Goal: Transaction & Acquisition: Book appointment/travel/reservation

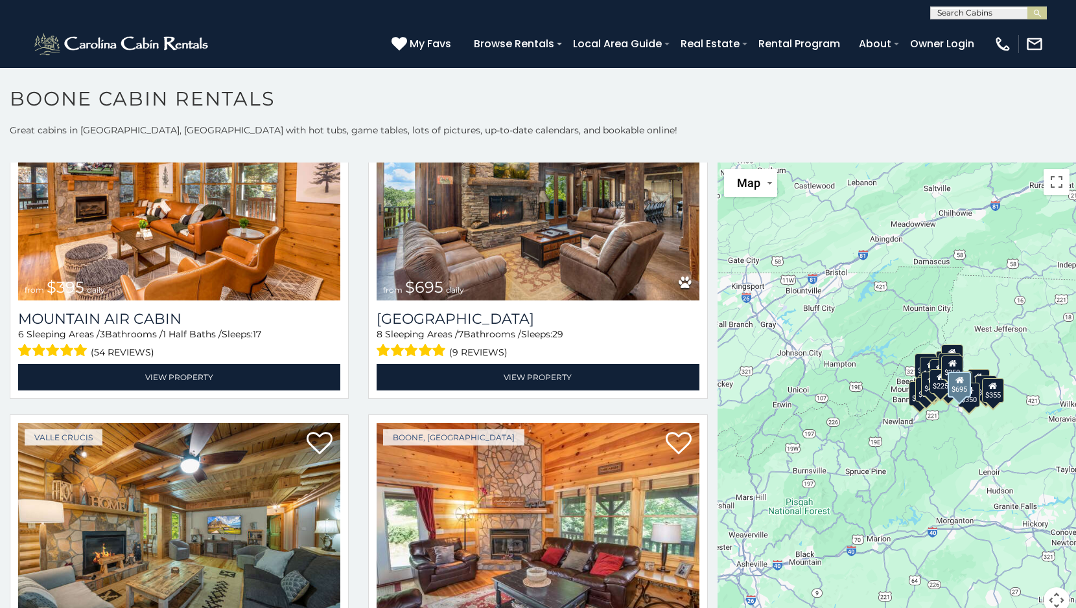
scroll to position [4212, 0]
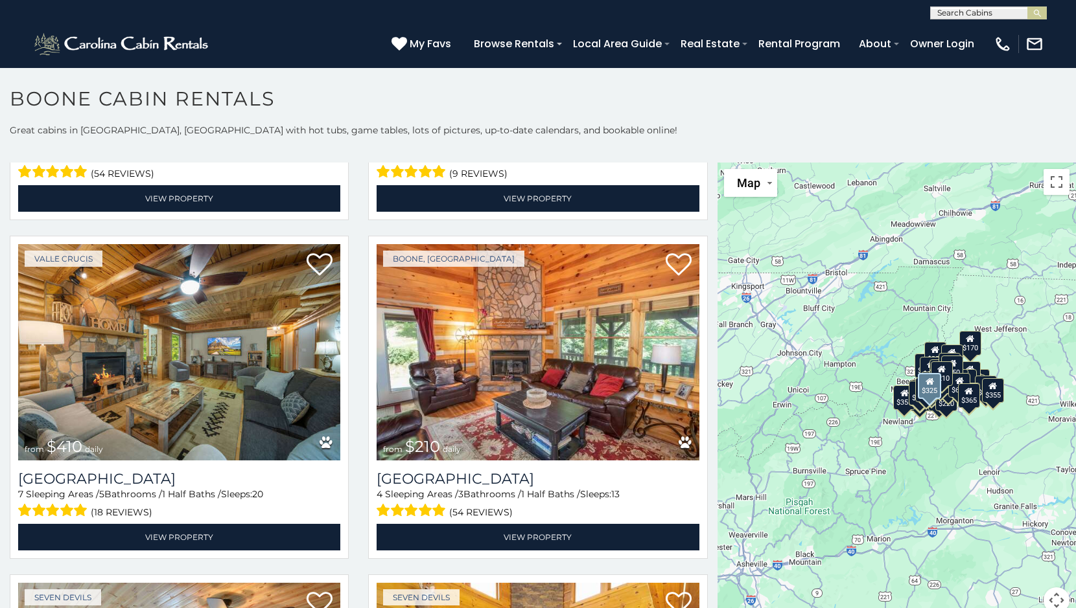
scroll to position [4341, 0]
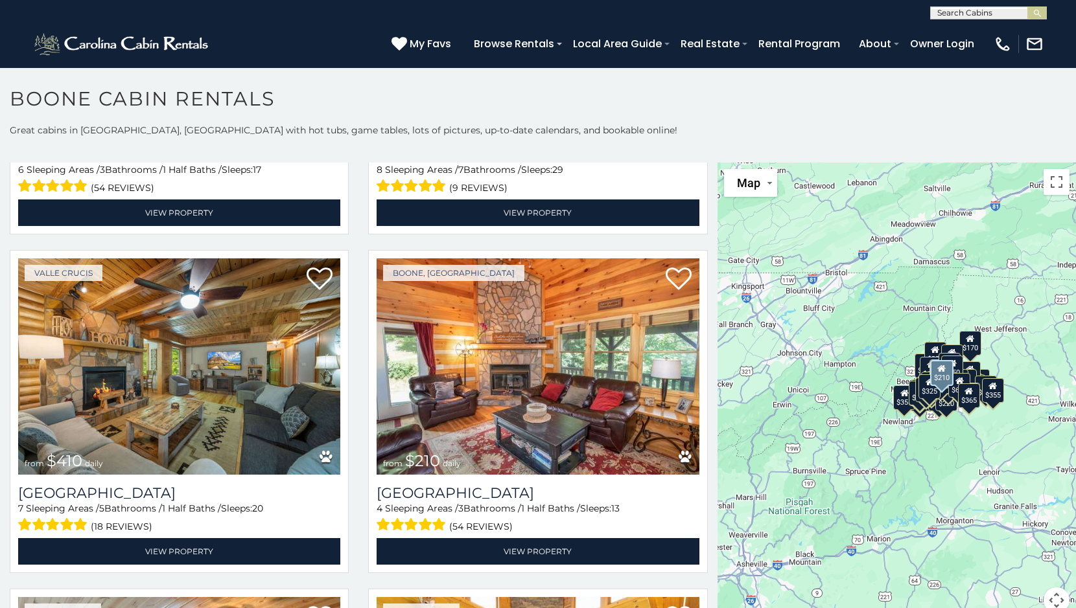
click at [508, 339] on img at bounding box center [537, 367] width 322 height 216
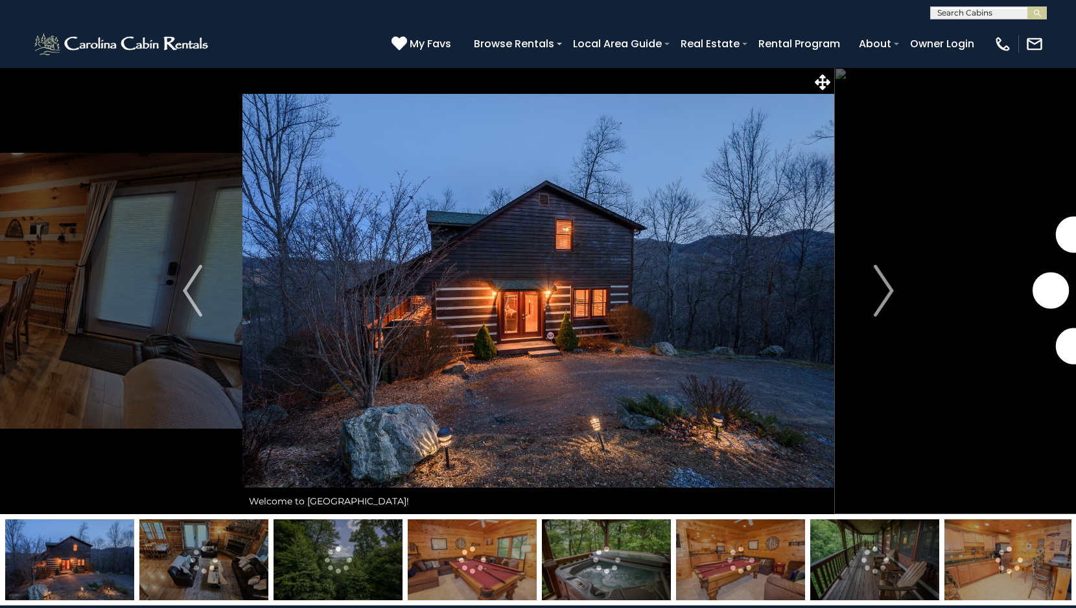
click at [882, 279] on img "Next" at bounding box center [882, 291] width 19 height 52
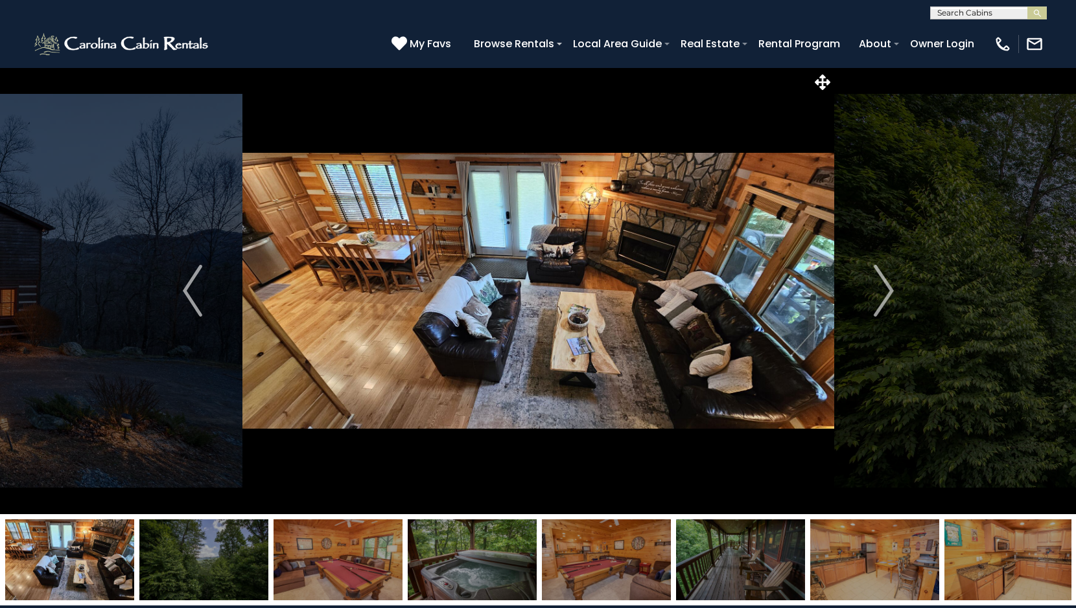
click at [882, 279] on img "Next" at bounding box center [882, 291] width 19 height 52
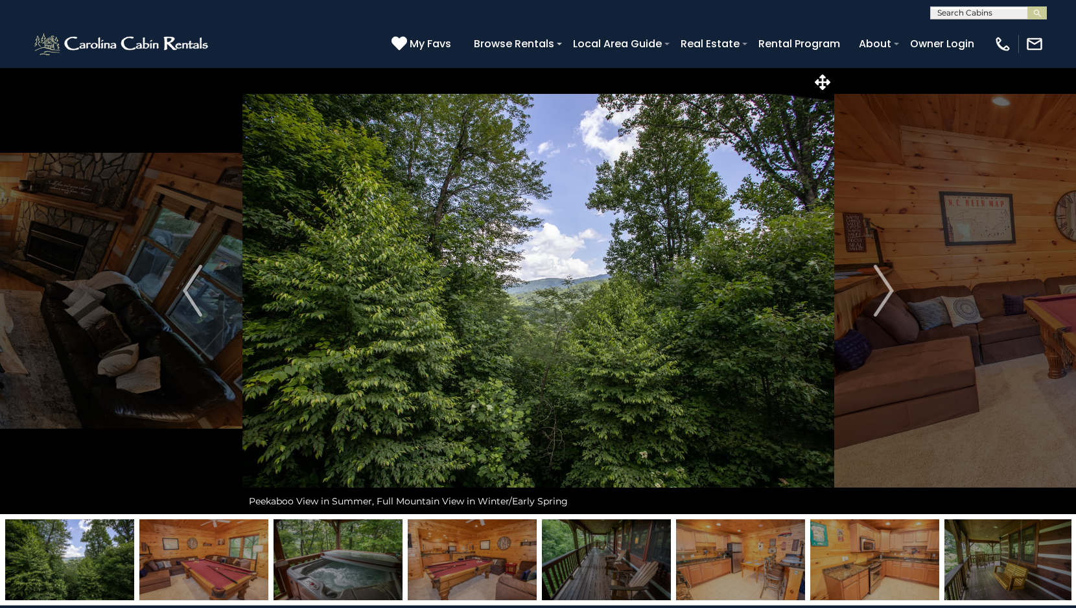
click at [882, 279] on img "Next" at bounding box center [882, 291] width 19 height 52
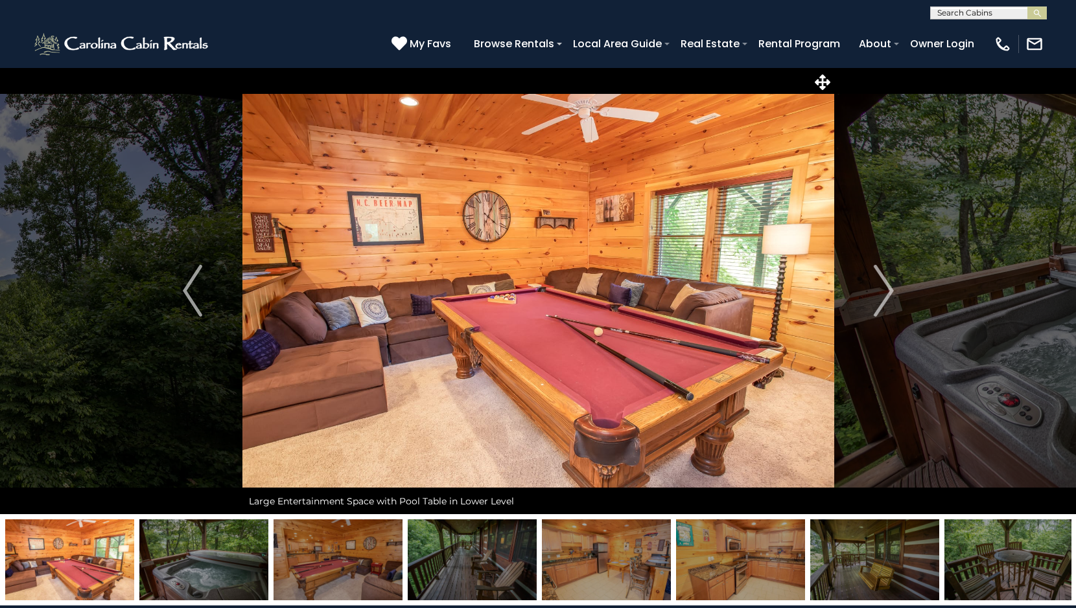
click at [882, 279] on img "Next" at bounding box center [882, 291] width 19 height 52
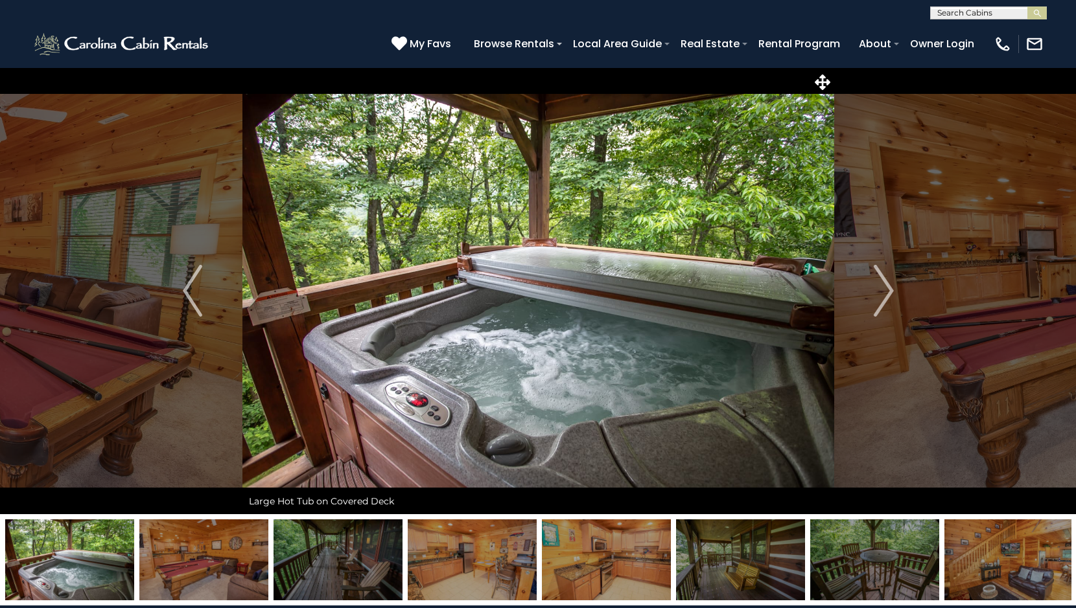
click at [882, 279] on img "Next" at bounding box center [882, 291] width 19 height 52
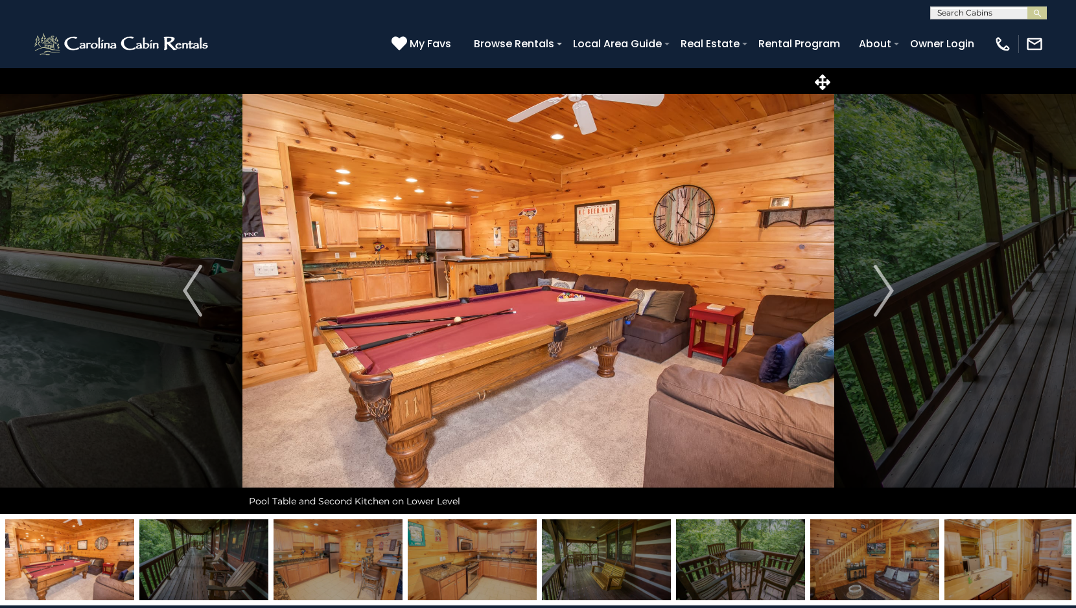
click at [882, 279] on img "Next" at bounding box center [882, 291] width 19 height 52
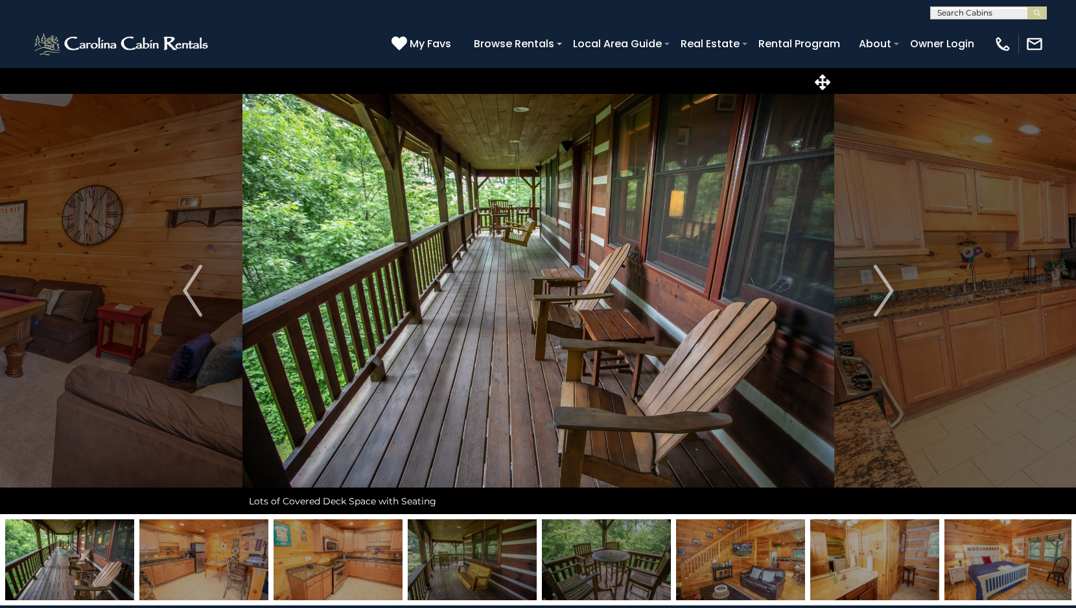
click at [882, 279] on img "Next" at bounding box center [882, 291] width 19 height 52
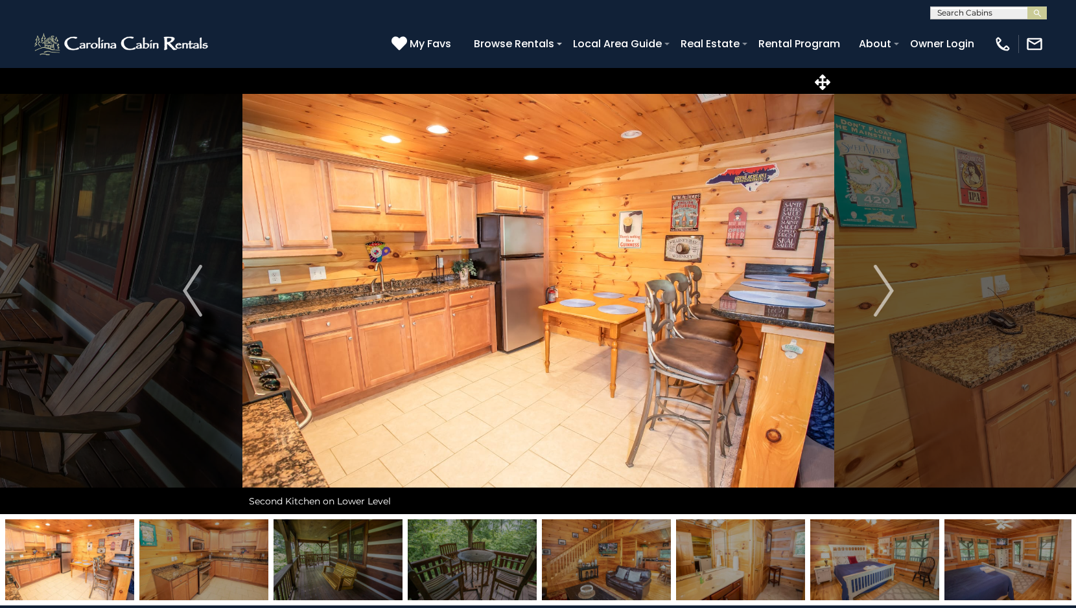
click at [882, 279] on img "Next" at bounding box center [882, 291] width 19 height 52
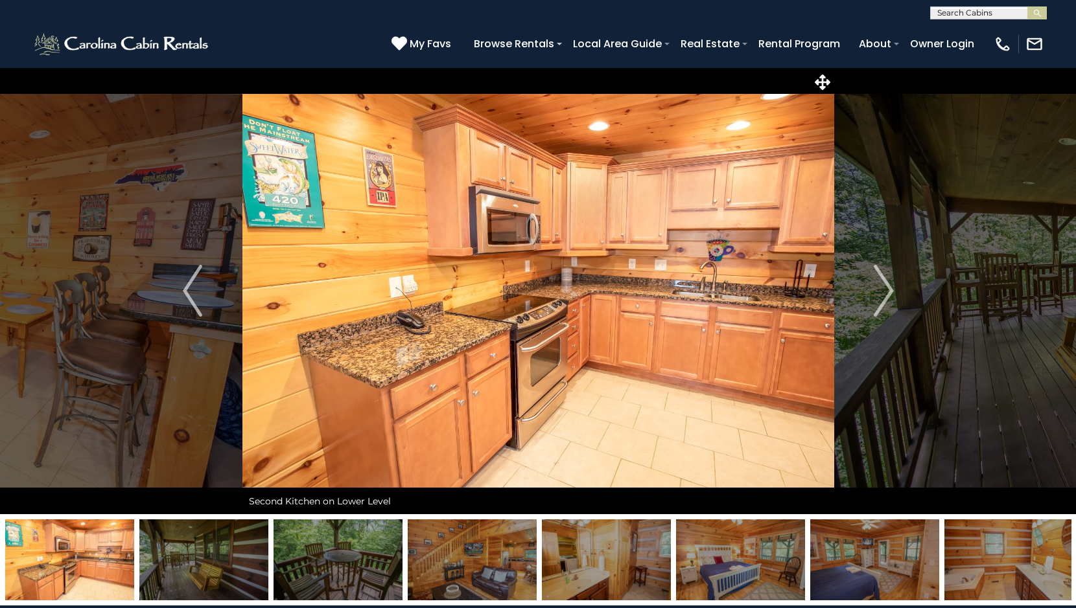
click at [882, 279] on img "Next" at bounding box center [882, 291] width 19 height 52
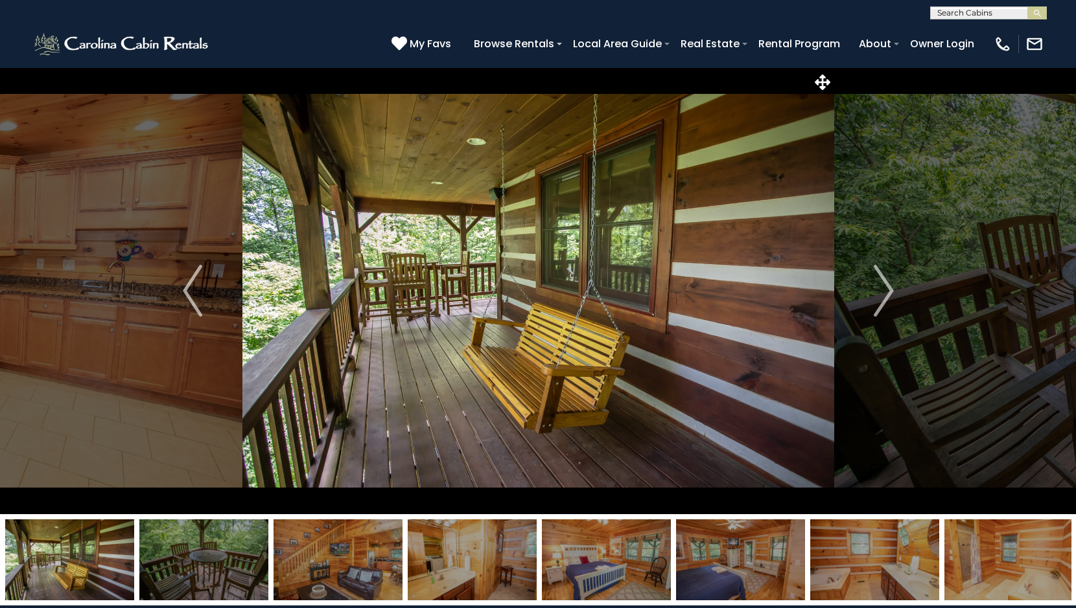
click at [882, 279] on img "Next" at bounding box center [882, 291] width 19 height 52
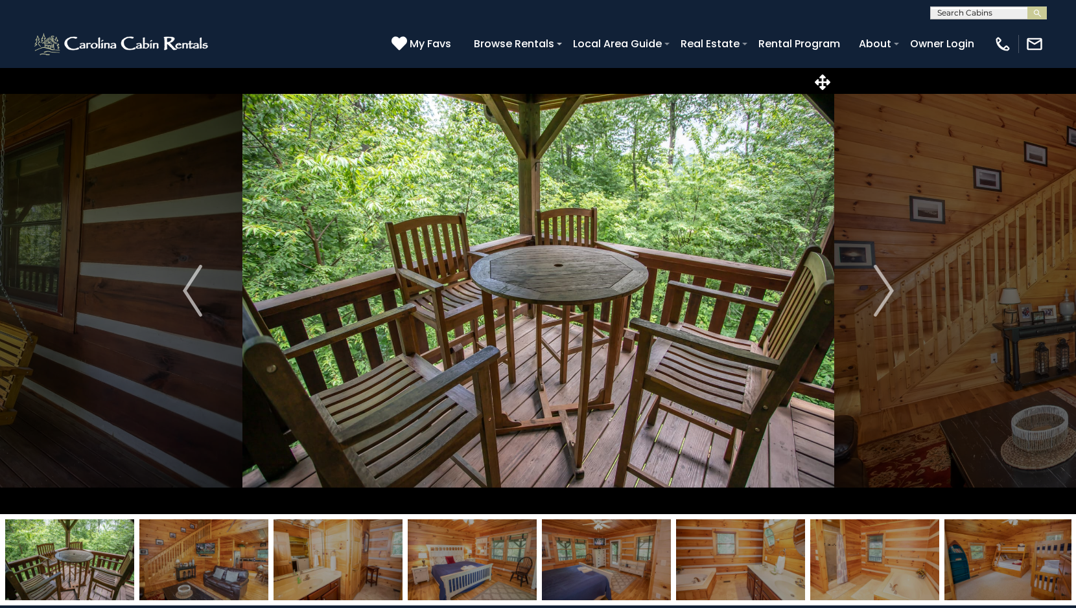
click at [882, 279] on img "Next" at bounding box center [882, 291] width 19 height 52
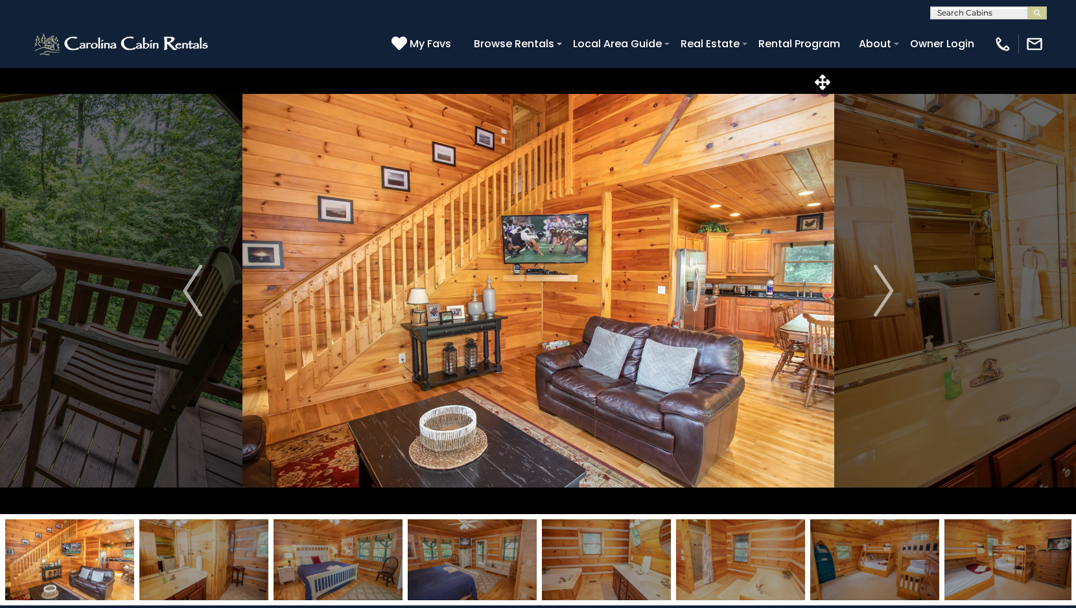
click at [882, 279] on img "Next" at bounding box center [882, 291] width 19 height 52
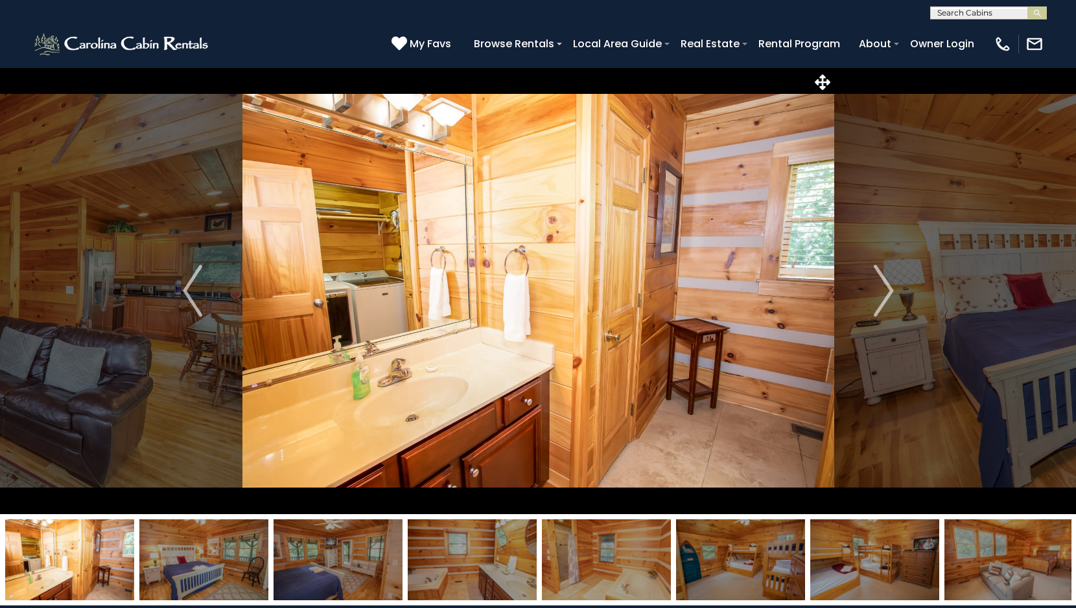
click at [882, 279] on img "Next" at bounding box center [882, 291] width 19 height 52
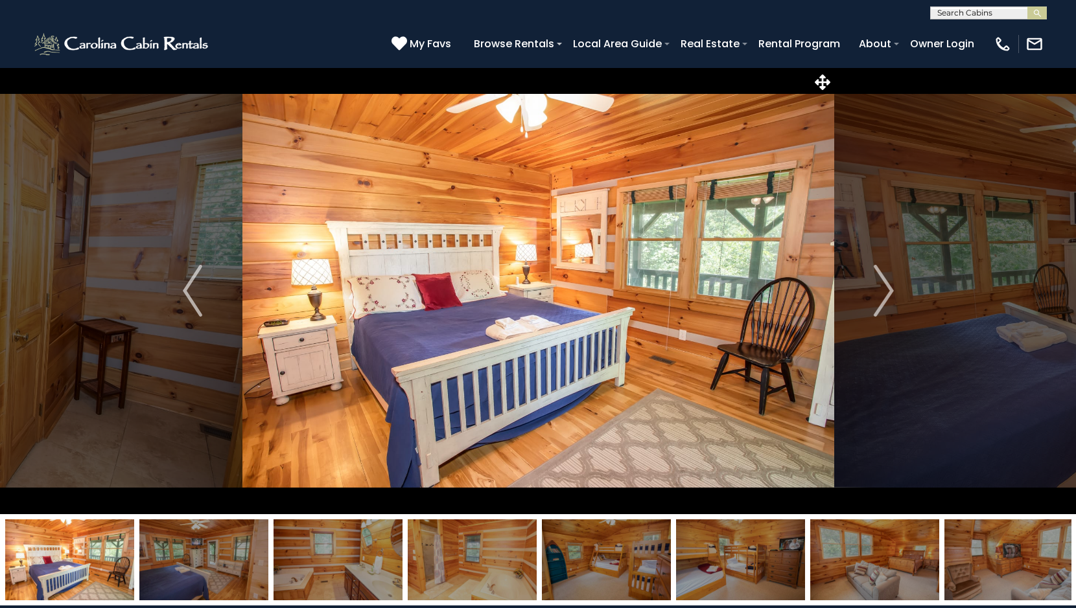
click at [882, 279] on img "Next" at bounding box center [882, 291] width 19 height 52
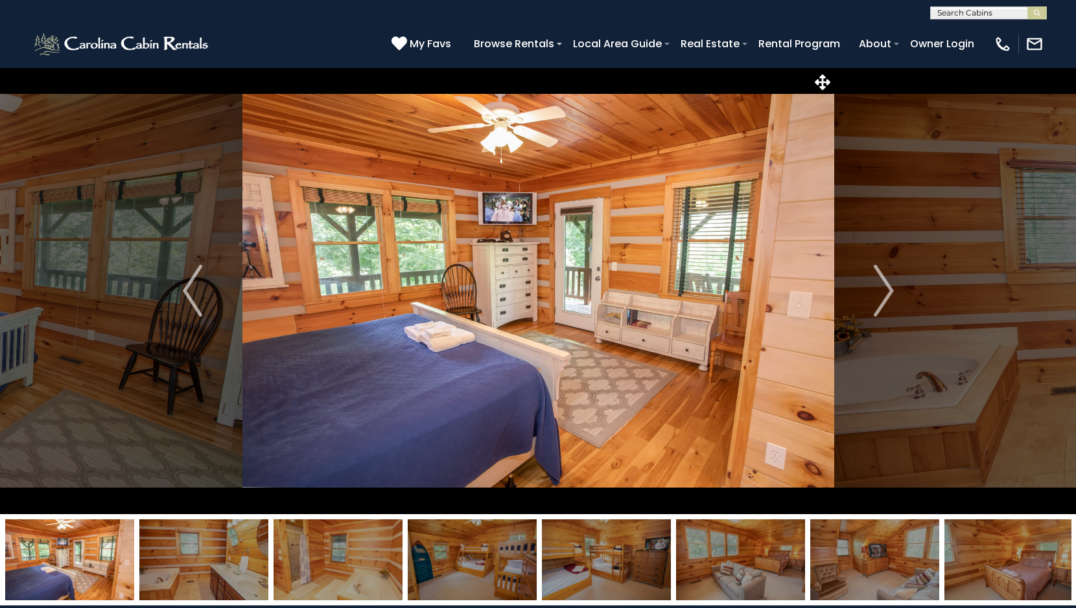
click at [871, 273] on button "Next" at bounding box center [883, 290] width 99 height 447
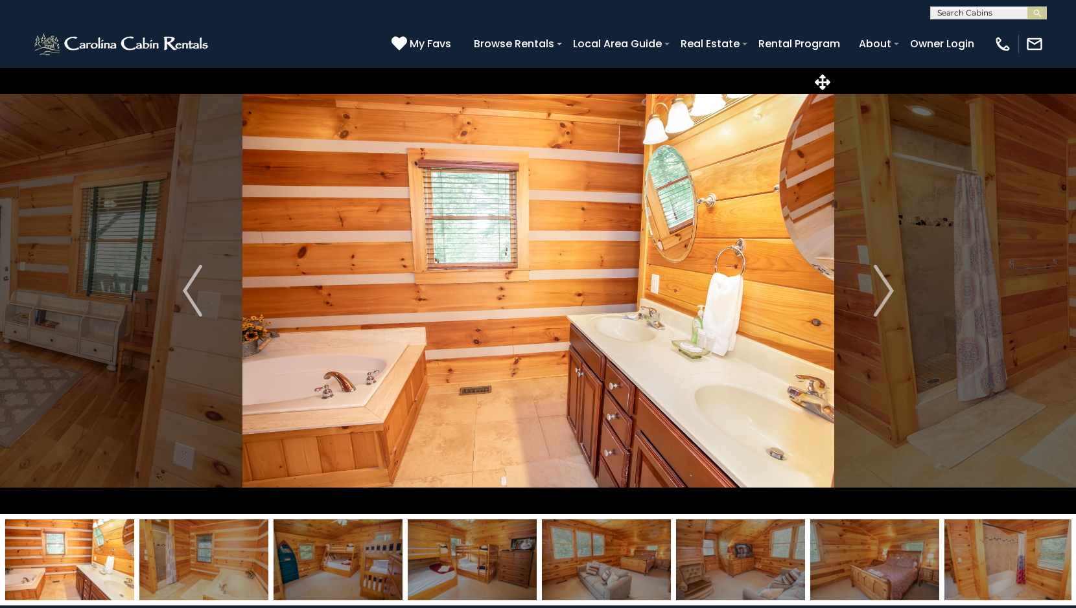
click at [873, 273] on button "Next" at bounding box center [883, 290] width 99 height 447
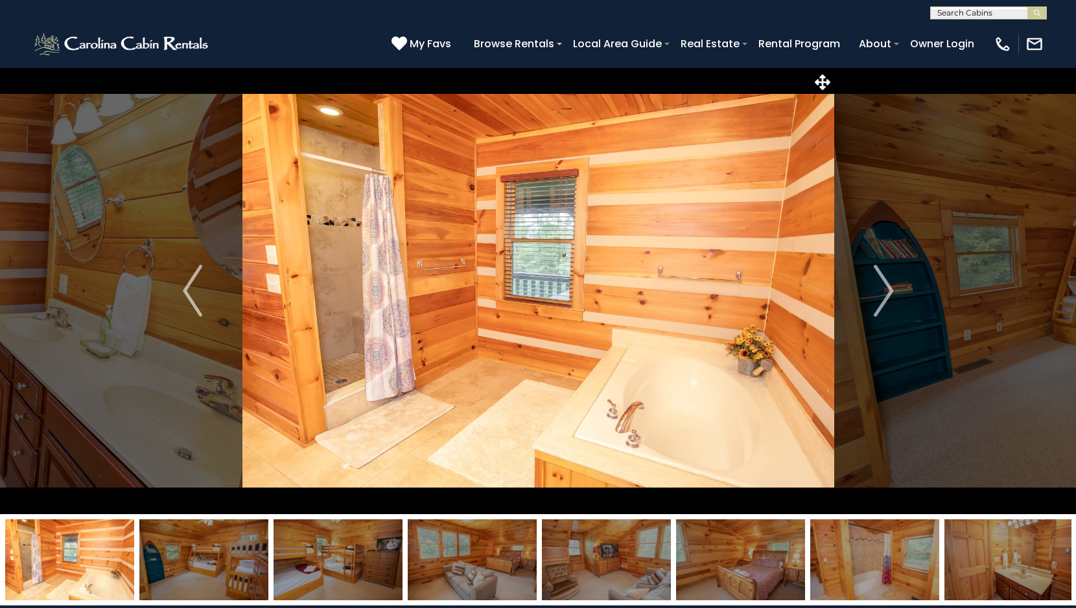
click at [873, 273] on button "Next" at bounding box center [883, 290] width 99 height 447
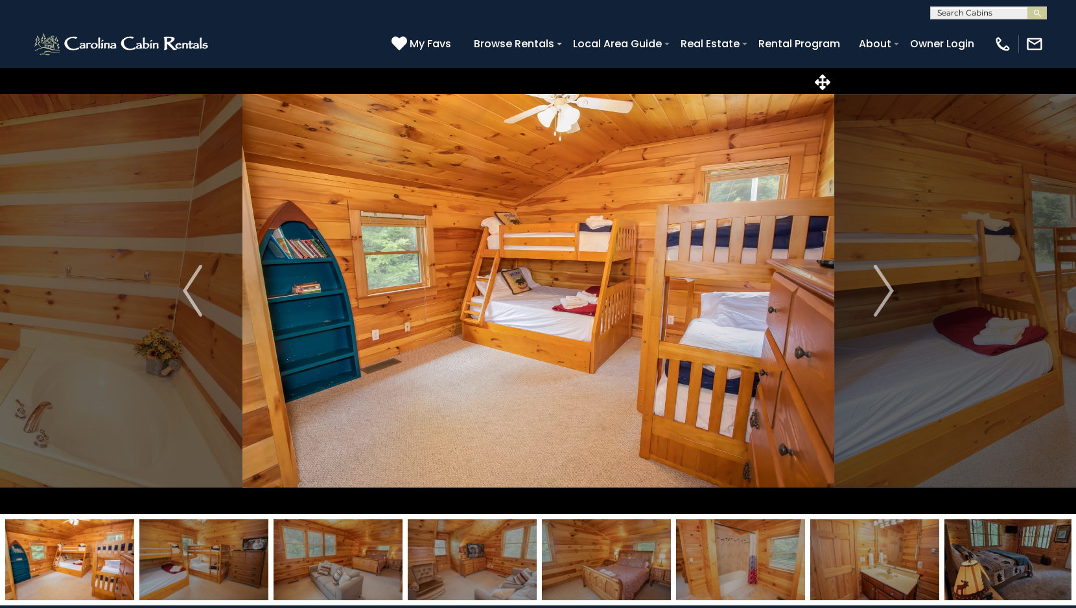
click at [877, 291] on img "Next" at bounding box center [882, 291] width 19 height 52
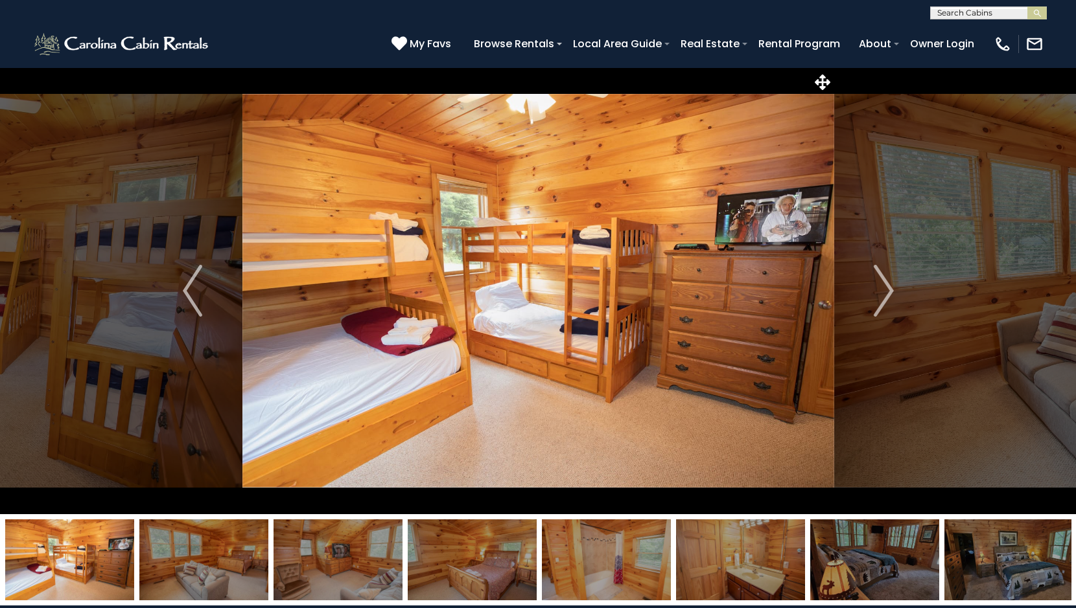
click at [877, 291] on img "Next" at bounding box center [882, 291] width 19 height 52
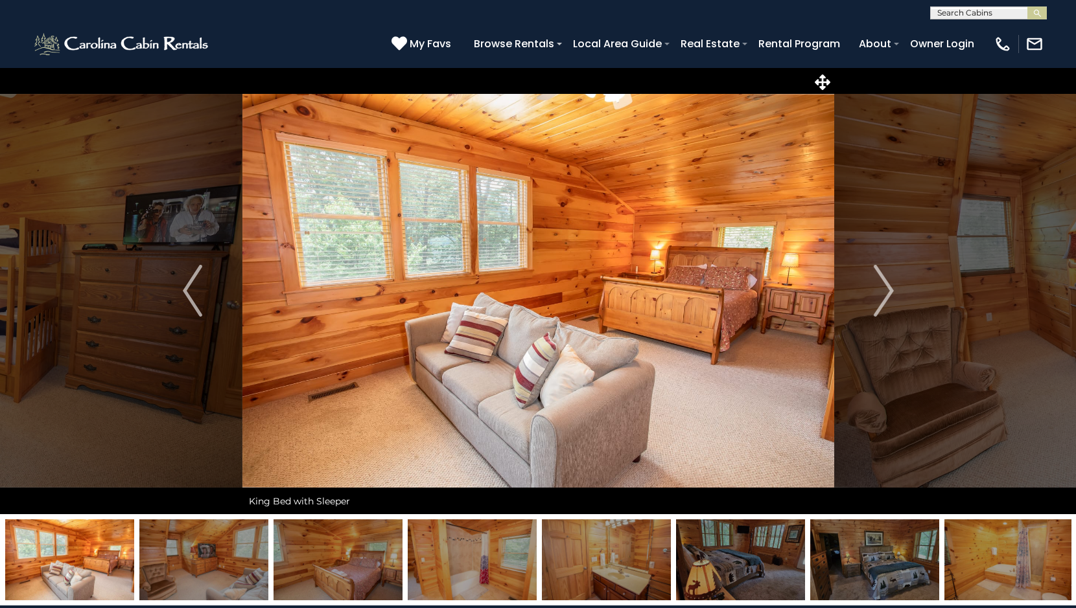
click at [877, 291] on img "Next" at bounding box center [882, 291] width 19 height 52
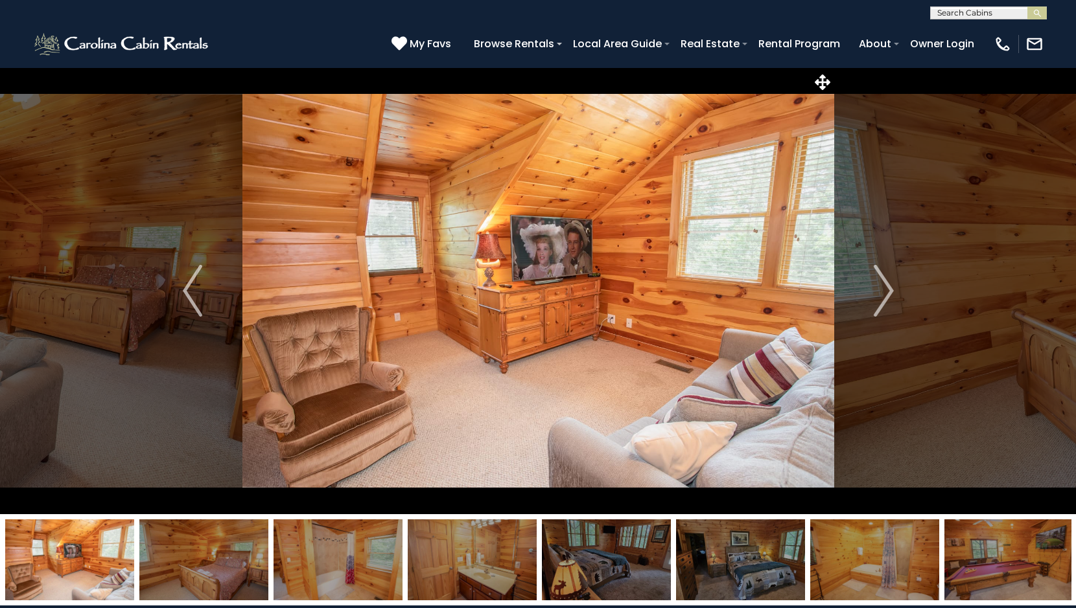
click at [877, 291] on img "Next" at bounding box center [882, 291] width 19 height 52
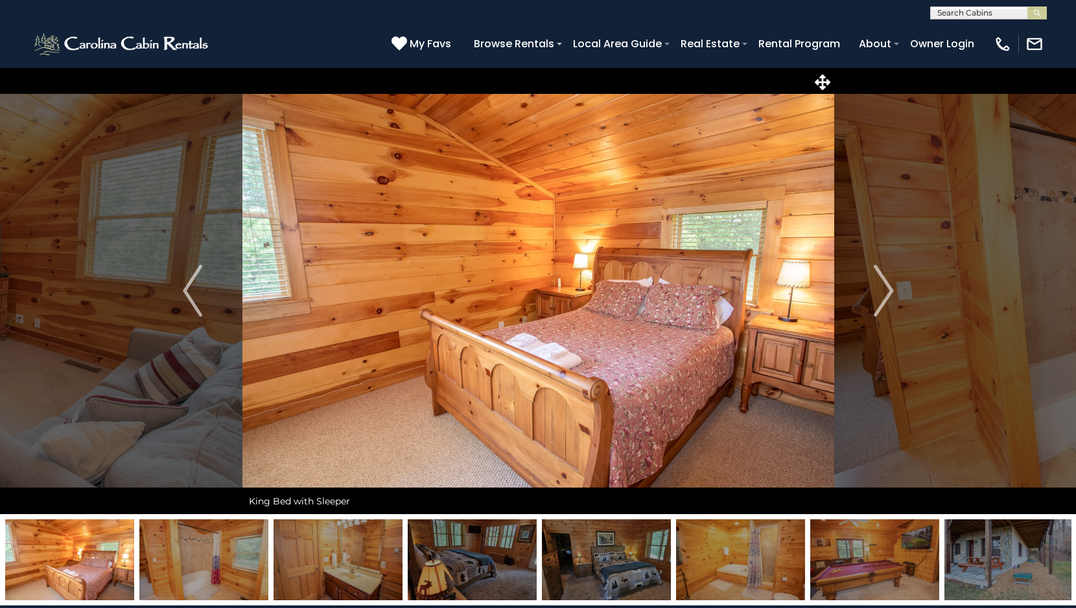
click at [877, 291] on img "Next" at bounding box center [882, 291] width 19 height 52
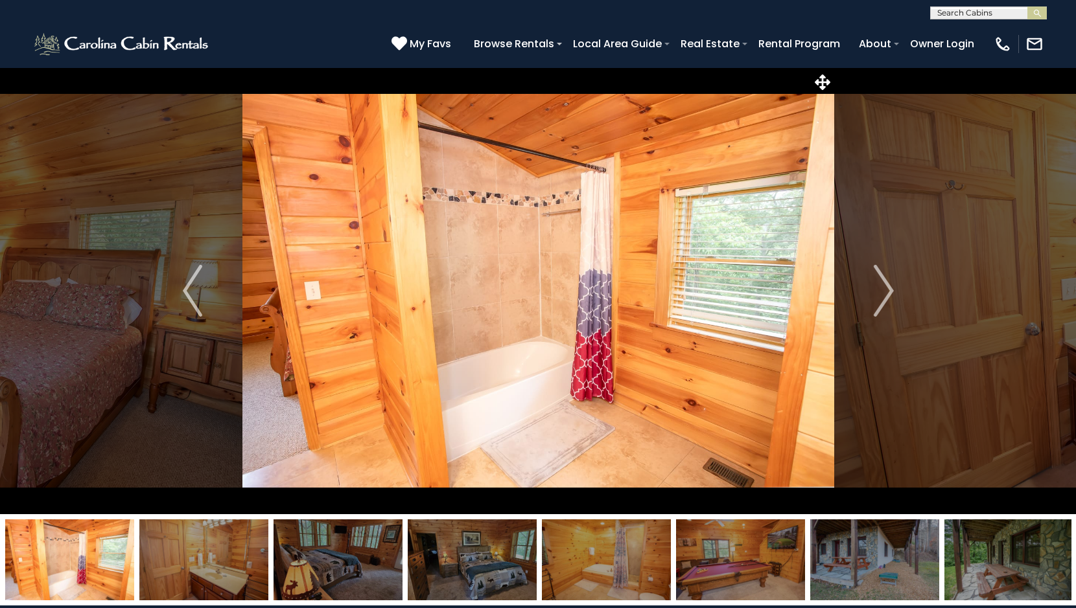
click at [877, 295] on img "Next" at bounding box center [882, 291] width 19 height 52
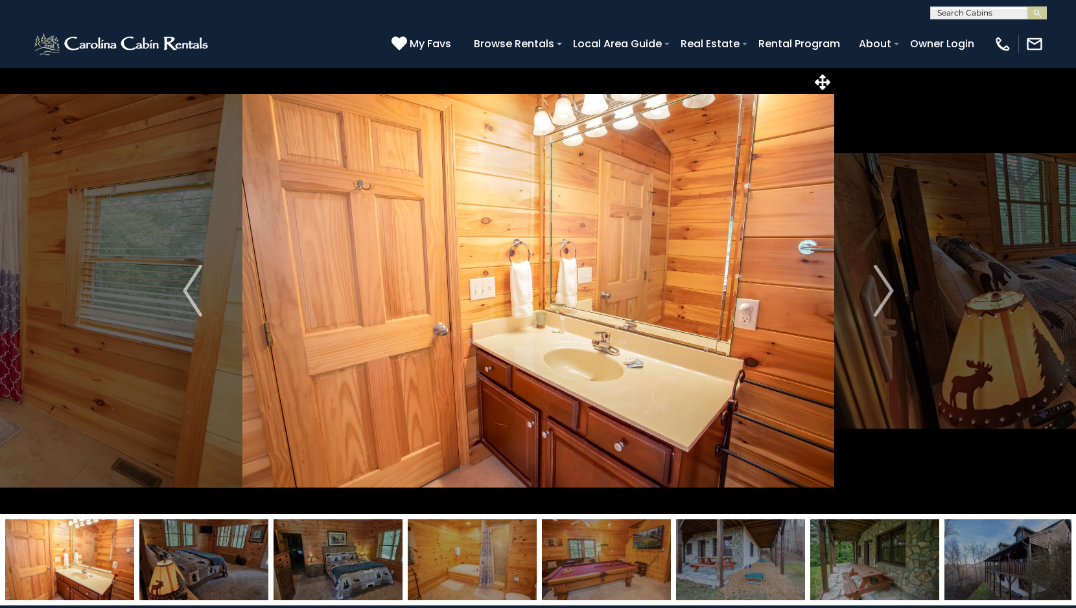
click at [877, 295] on img "Next" at bounding box center [882, 291] width 19 height 52
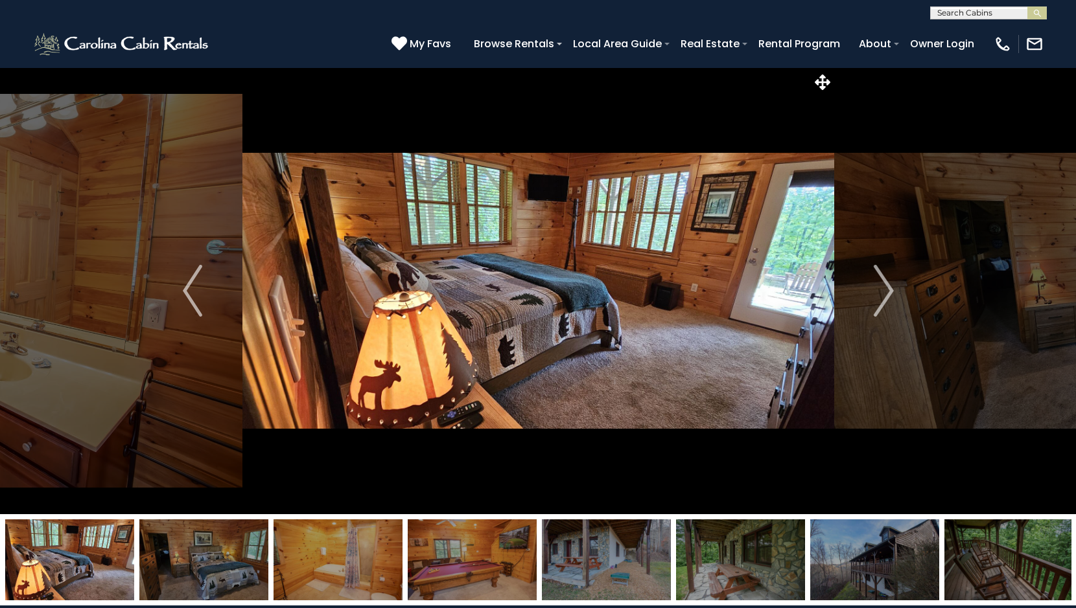
click at [877, 296] on img "Next" at bounding box center [882, 291] width 19 height 52
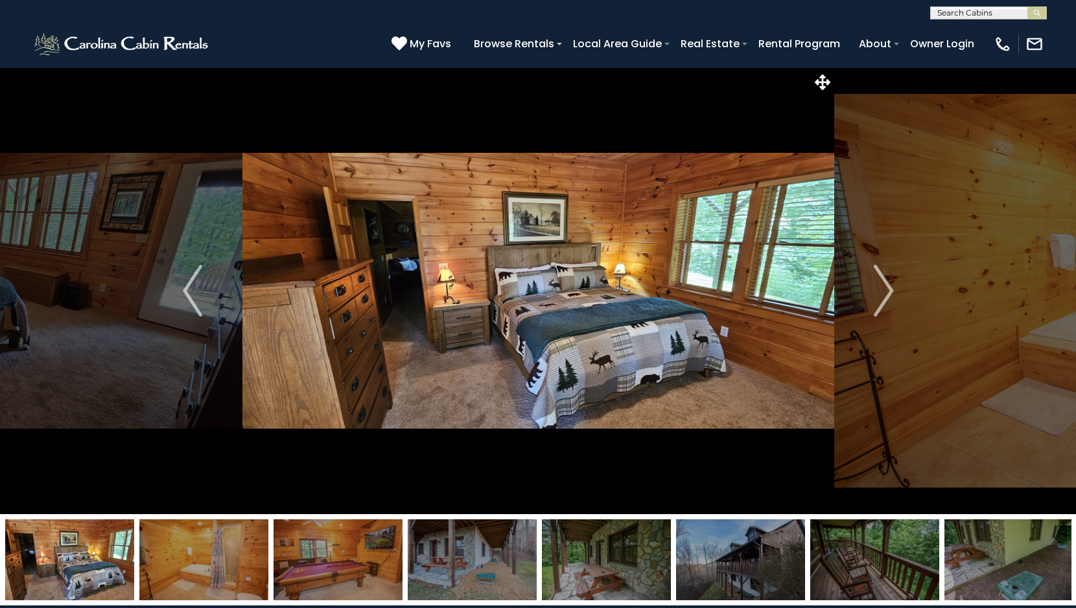
click at [877, 296] on img "Next" at bounding box center [882, 291] width 19 height 52
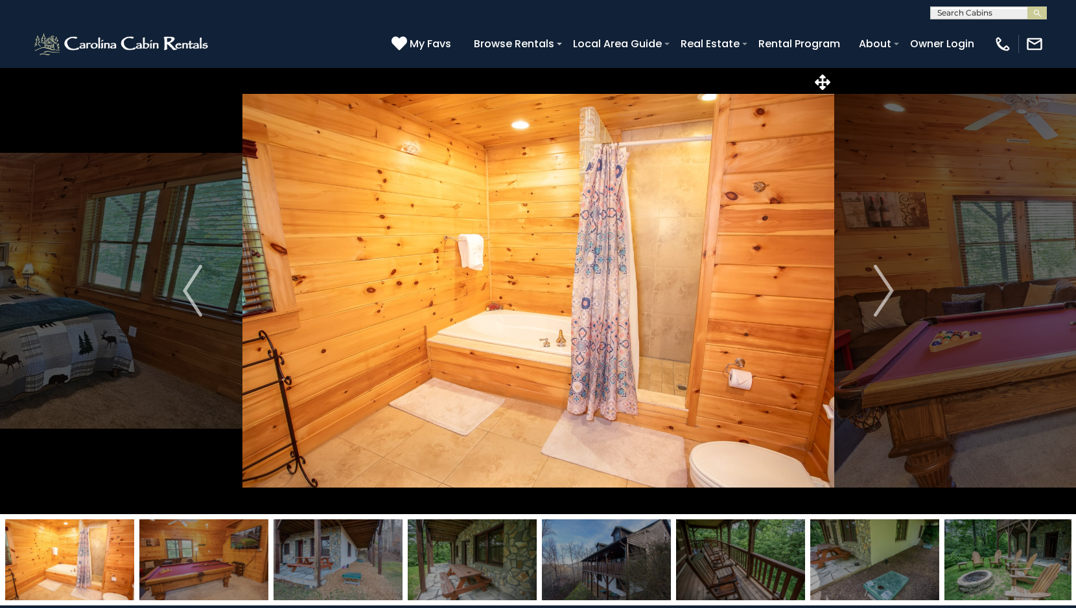
click at [877, 296] on img "Next" at bounding box center [882, 291] width 19 height 52
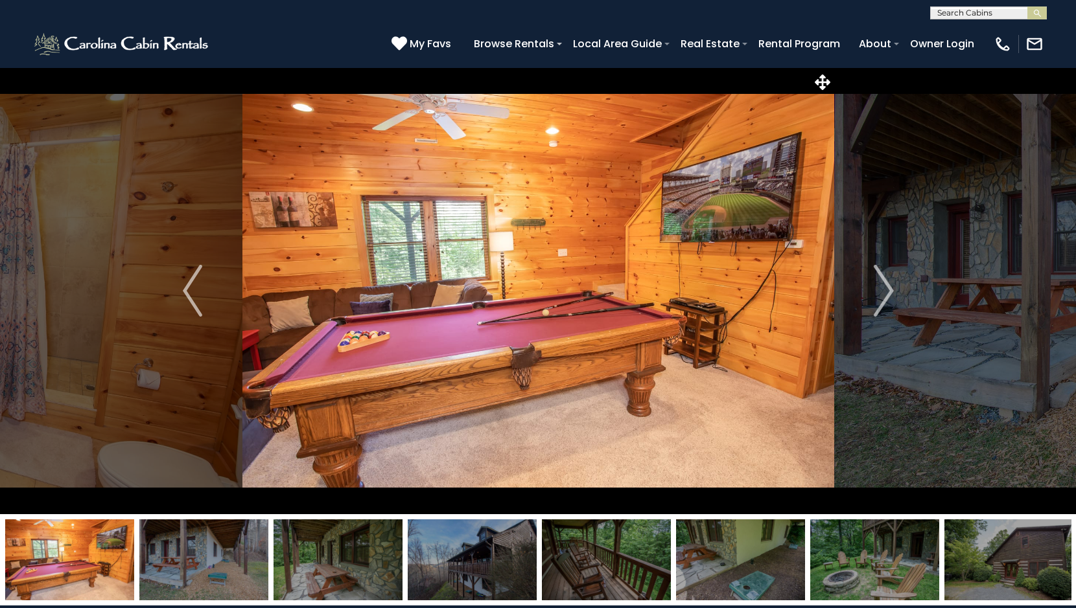
click at [877, 296] on img "Next" at bounding box center [882, 291] width 19 height 52
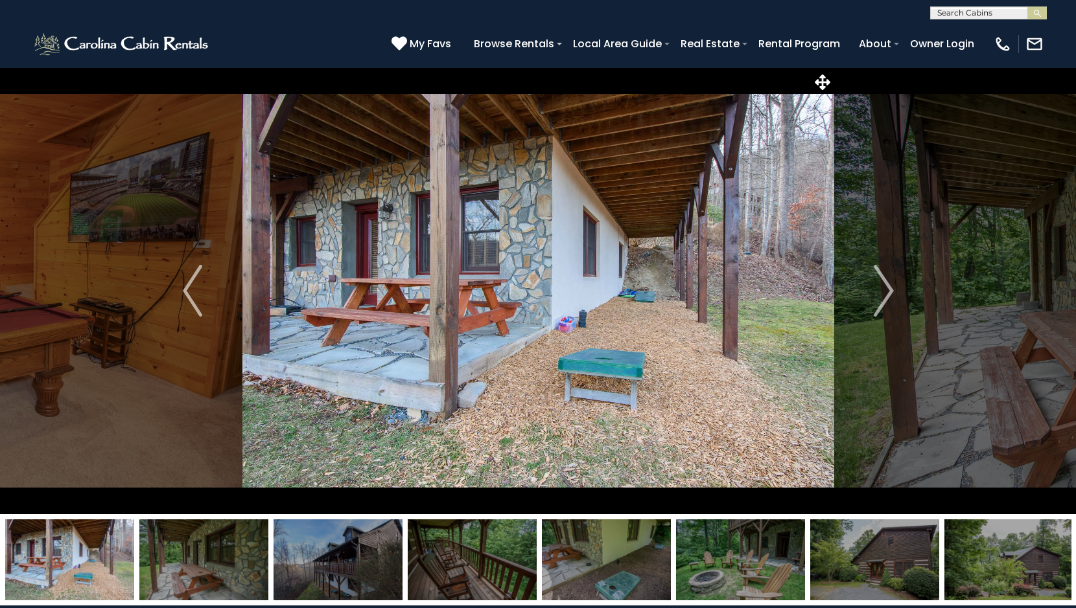
click at [877, 296] on img "Next" at bounding box center [882, 291] width 19 height 52
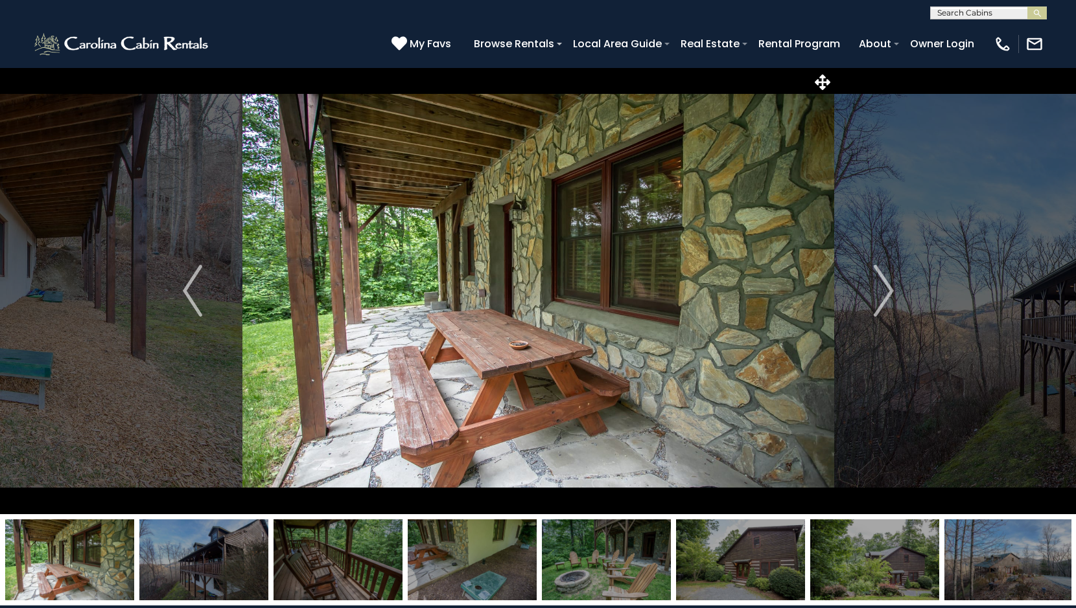
click at [877, 296] on img "Next" at bounding box center [882, 291] width 19 height 52
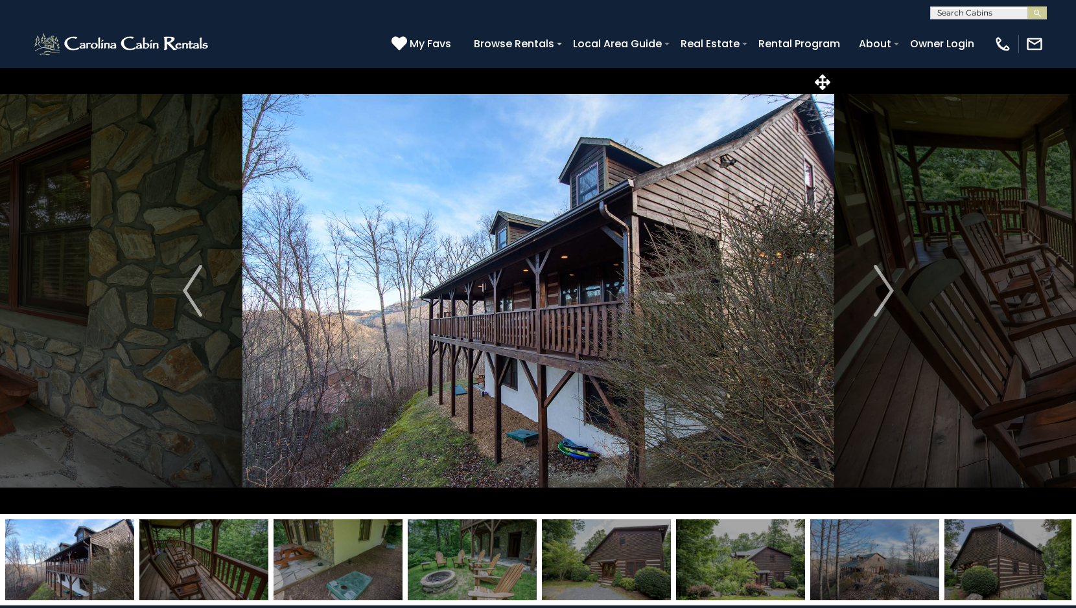
click at [877, 296] on img "Next" at bounding box center [882, 291] width 19 height 52
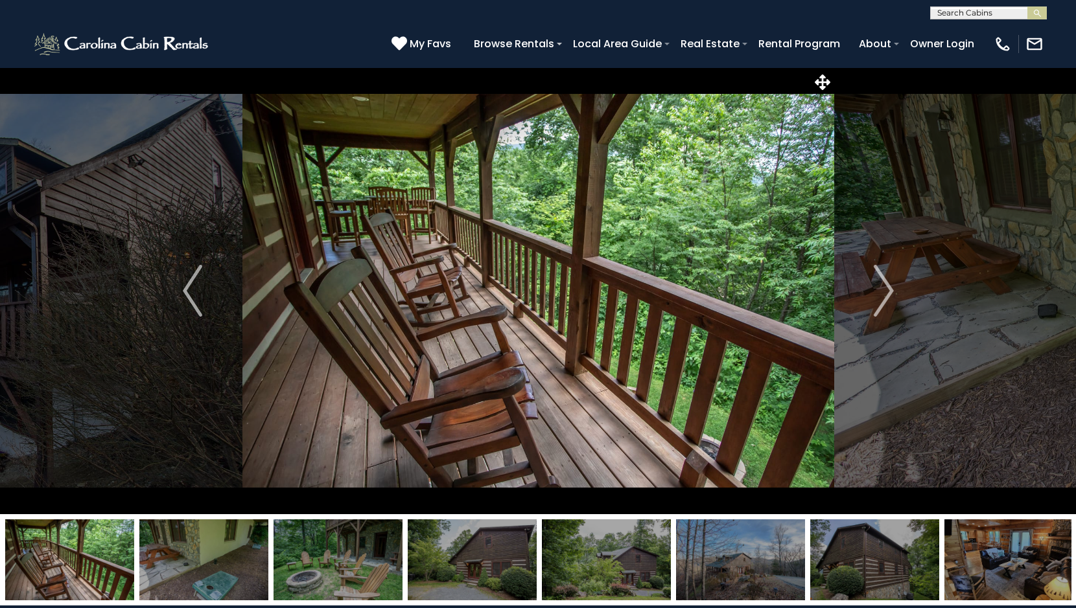
click at [877, 296] on img "Next" at bounding box center [882, 291] width 19 height 52
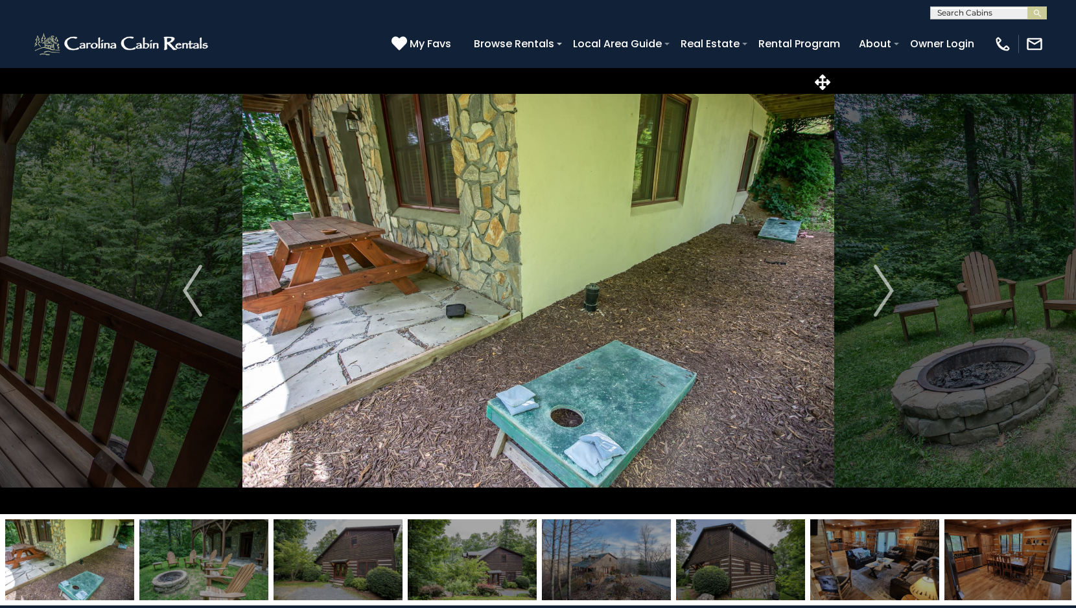
click at [877, 296] on img "Next" at bounding box center [882, 291] width 19 height 52
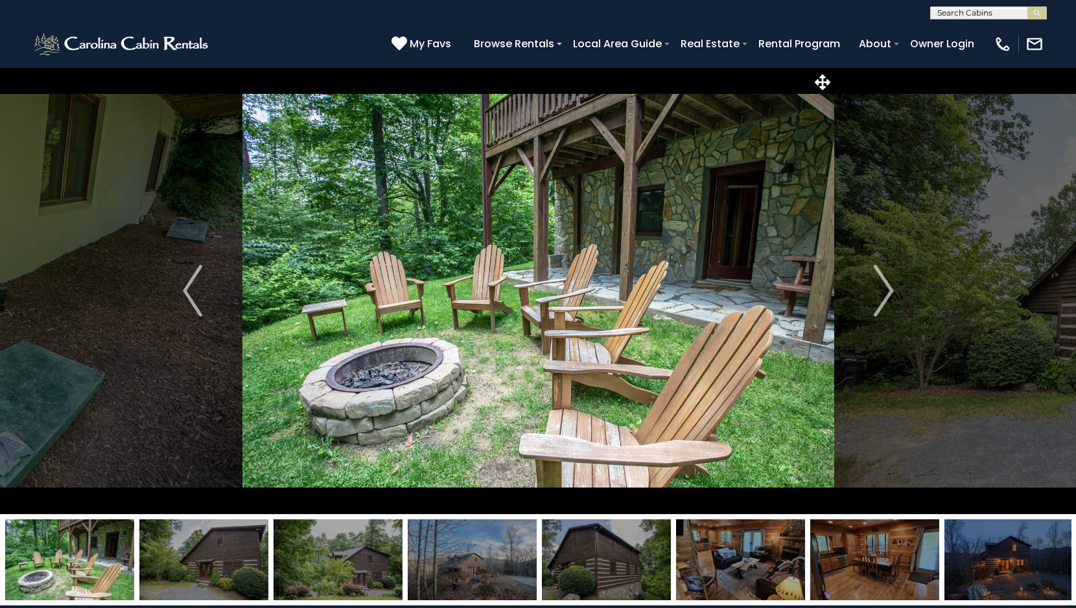
click at [877, 296] on img "Next" at bounding box center [882, 291] width 19 height 52
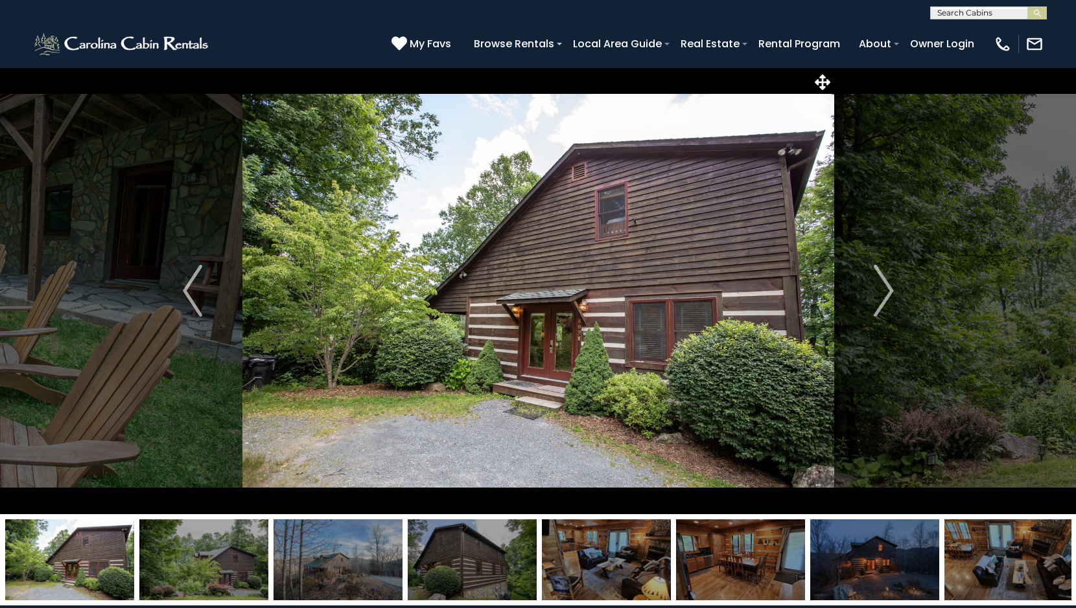
click at [877, 296] on img "Next" at bounding box center [882, 291] width 19 height 52
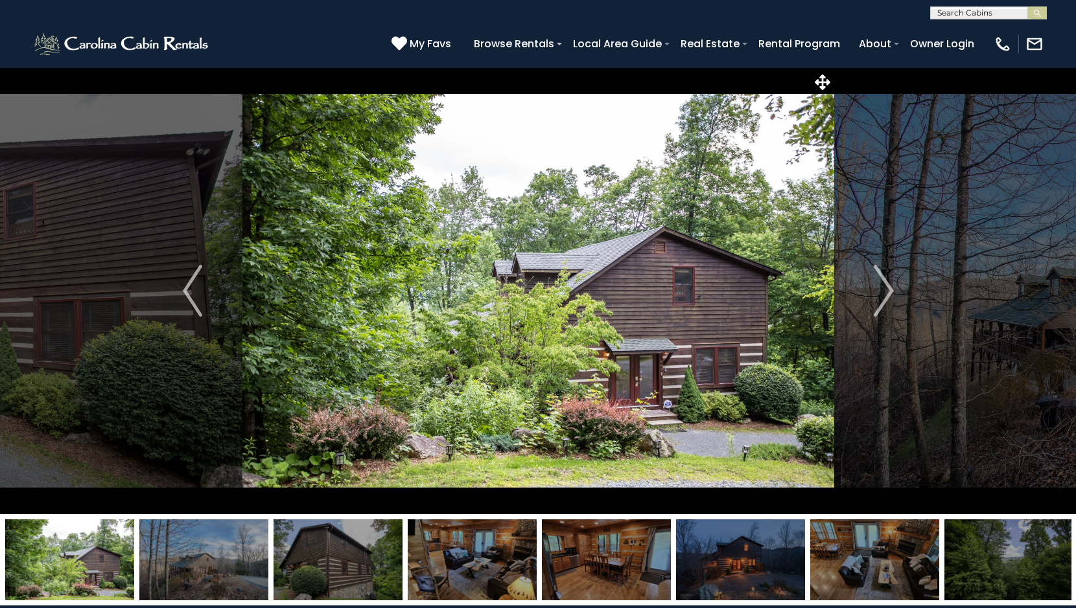
click at [886, 299] on img "Next" at bounding box center [882, 291] width 19 height 52
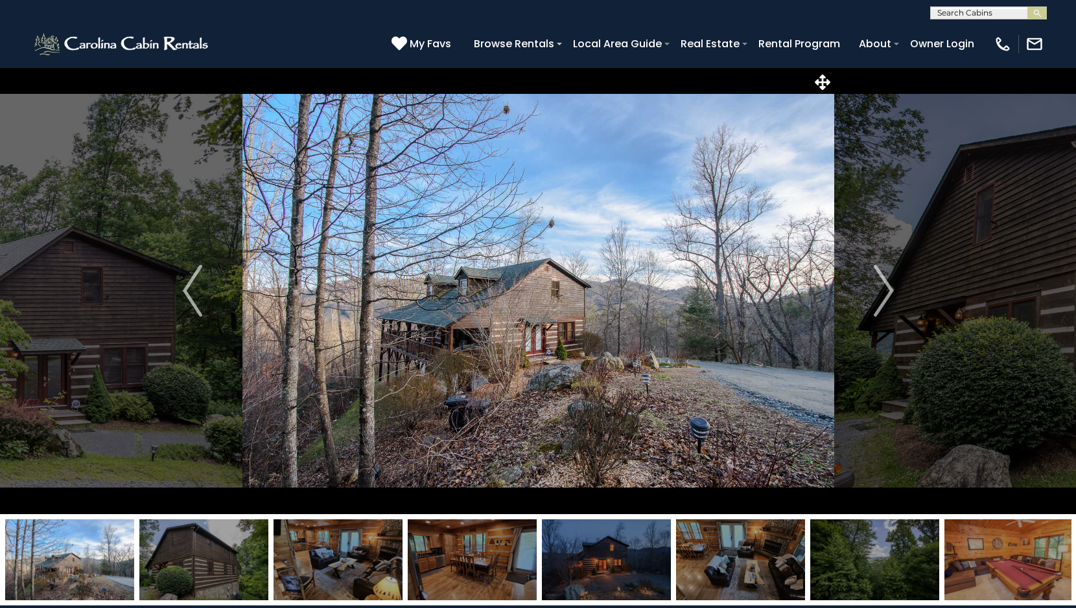
click at [886, 299] on img "Next" at bounding box center [882, 291] width 19 height 52
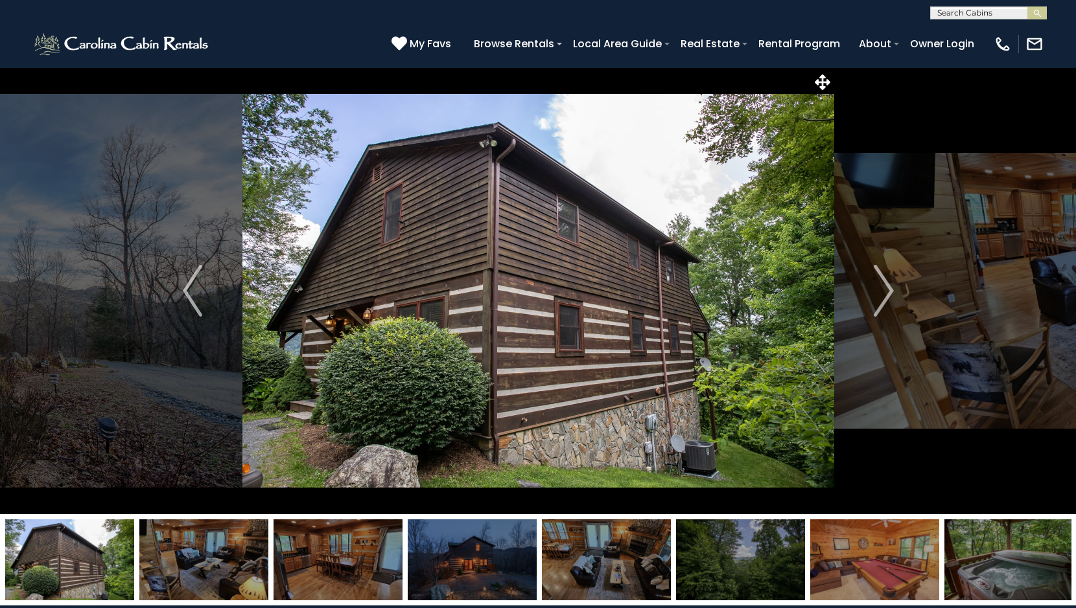
click at [888, 299] on img "Next" at bounding box center [882, 291] width 19 height 52
